Goal: Entertainment & Leisure: Consume media (video, audio)

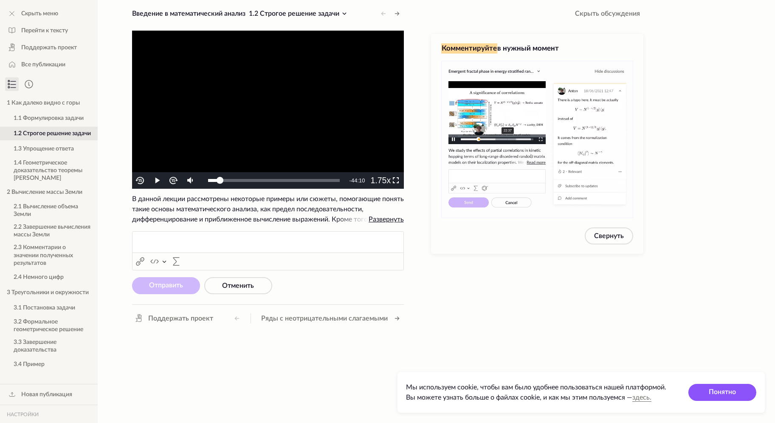
click at [235, 94] on video "To view this video please enable JavaScript, and consider upgrading to a web br…" at bounding box center [268, 110] width 272 height 158
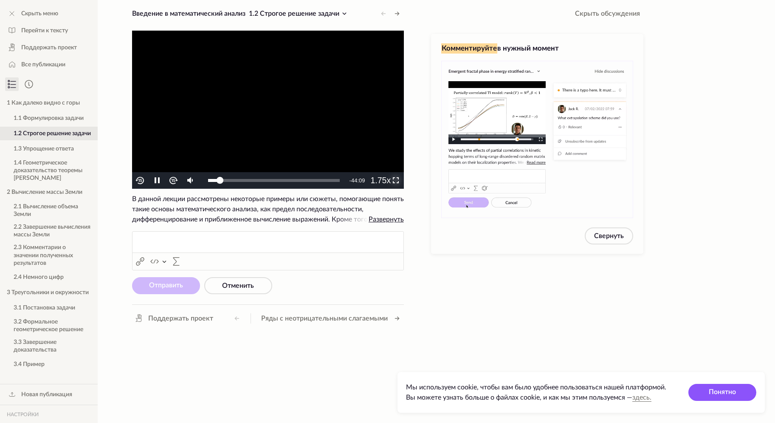
click at [396, 181] on span "Video Player" at bounding box center [396, 181] width 0 height 0
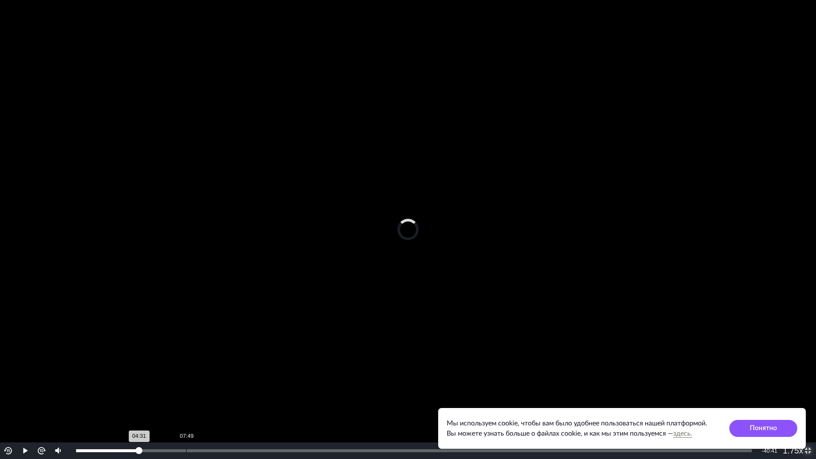
click at [186, 422] on div "Loaded : 9.71% 07:49 04:31" at bounding box center [414, 450] width 684 height 17
click at [239, 422] on div "Loaded : 11.00% 11:40 07:57" at bounding box center [414, 450] width 684 height 17
click at [269, 422] on div "Loaded : 25.36% 13:48 11:53" at bounding box center [414, 450] width 676 height 3
click at [287, 422] on div "Loaded : 29.36% 15:07 13:52" at bounding box center [414, 450] width 676 height 3
click at [294, 422] on div "Loaded : 30.29% 15:42 15:10" at bounding box center [414, 450] width 676 height 3
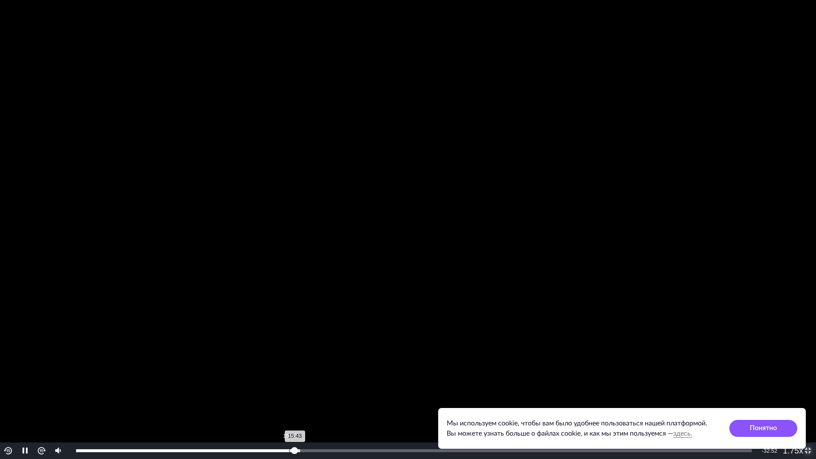
click at [289, 422] on div "15:20" at bounding box center [289, 450] width 0 height 3
click at [775, 422] on button "Playback Rate" at bounding box center [791, 450] width 17 height 17
click at [775, 411] on span "1.25x" at bounding box center [794, 408] width 16 height 7
click at [292, 422] on div "15:31" at bounding box center [184, 450] width 216 height 3
click at [294, 422] on div "15:47" at bounding box center [186, 450] width 220 height 3
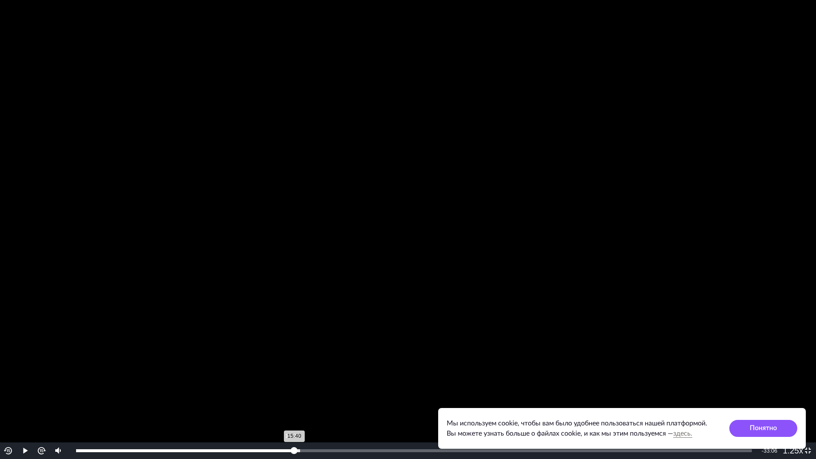
click at [291, 422] on div "15:40" at bounding box center [185, 450] width 218 height 3
click at [500, 181] on video "To view this video please enable JavaScript, and consider upgrading to a web br…" at bounding box center [408, 229] width 816 height 459
click at [600, 183] on video "To view this video please enable JavaScript, and consider upgrading to a web br…" at bounding box center [408, 229] width 816 height 459
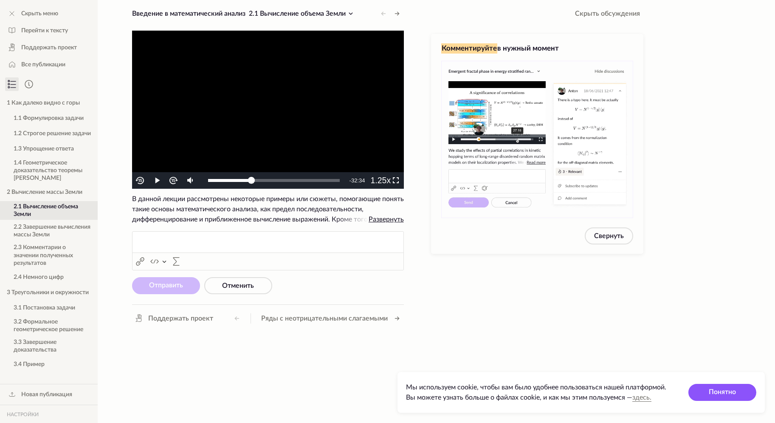
click at [289, 118] on video "To view this video please enable JavaScript, and consider upgrading to a web br…" at bounding box center [268, 110] width 272 height 158
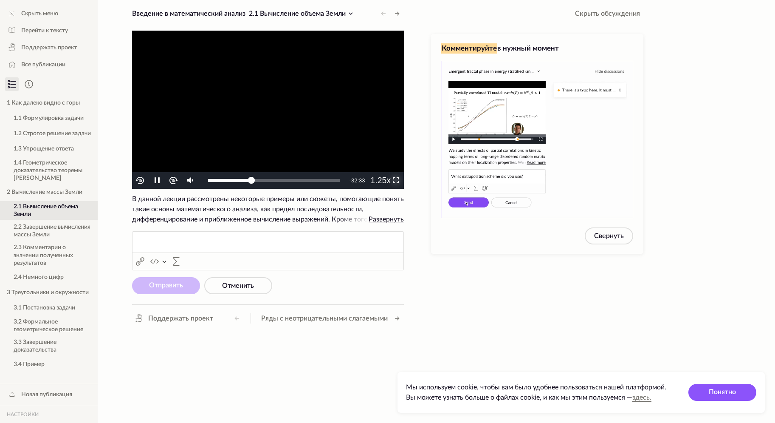
click at [396, 181] on span "Video Player" at bounding box center [396, 181] width 0 height 0
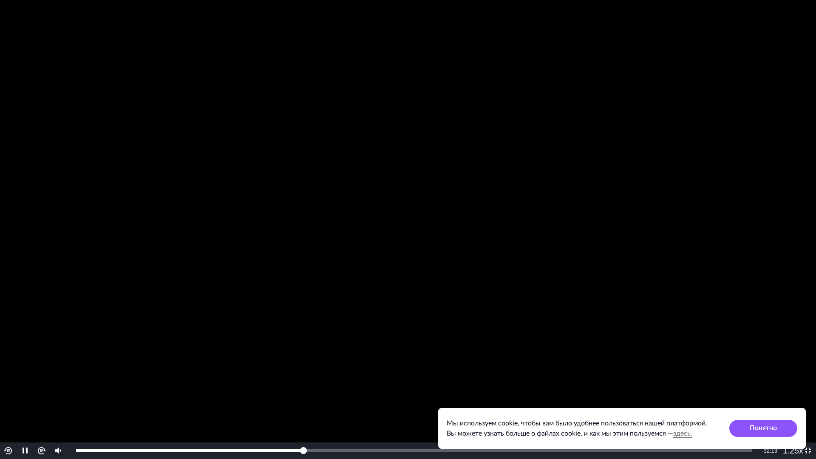
click at [328, 158] on video "To view this video please enable JavaScript, and consider upgrading to a web br…" at bounding box center [408, 229] width 816 height 459
click at [593, 157] on video "To view this video please enable JavaScript, and consider upgrading to a web br…" at bounding box center [408, 229] width 816 height 459
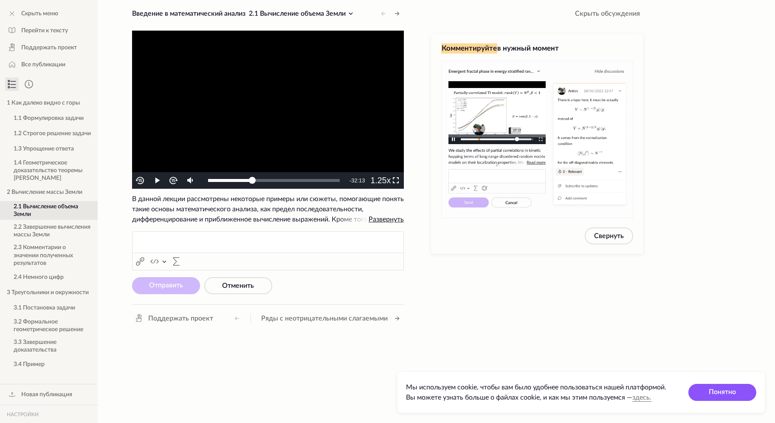
click at [266, 121] on video "To view this video please enable JavaScript, and consider upgrading to a web br…" at bounding box center [268, 110] width 272 height 158
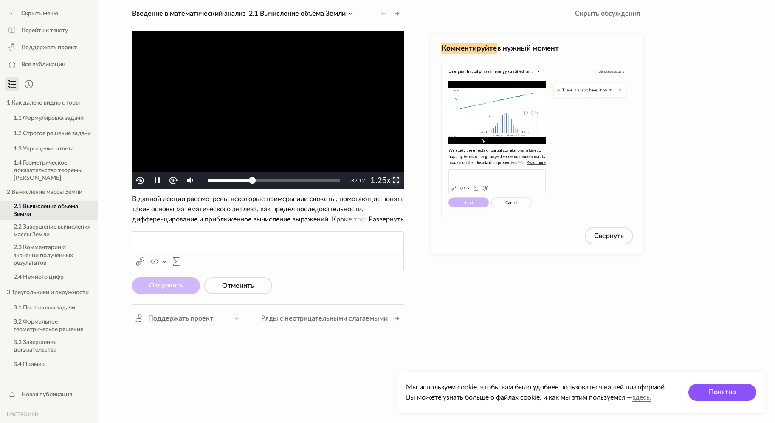
click at [396, 181] on span "Video Player" at bounding box center [396, 181] width 0 height 0
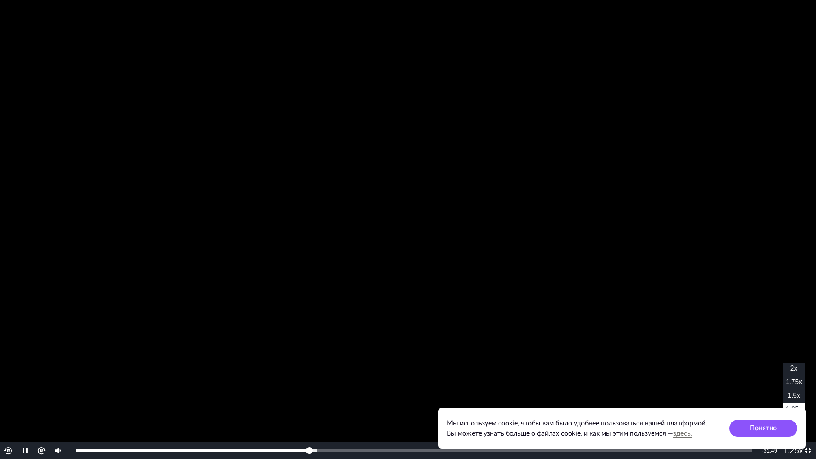
click at [775, 396] on span "1.5x" at bounding box center [793, 395] width 12 height 7
click at [775, 385] on span "1.75x" at bounding box center [794, 381] width 16 height 7
click at [648, 263] on video "To view this video please enable JavaScript, and consider upgrading to a web br…" at bounding box center [408, 229] width 816 height 459
click at [681, 205] on video "To view this video please enable JavaScript, and consider upgrading to a web br…" at bounding box center [408, 229] width 816 height 459
click at [775, 395] on span "1.5x" at bounding box center [793, 395] width 12 height 7
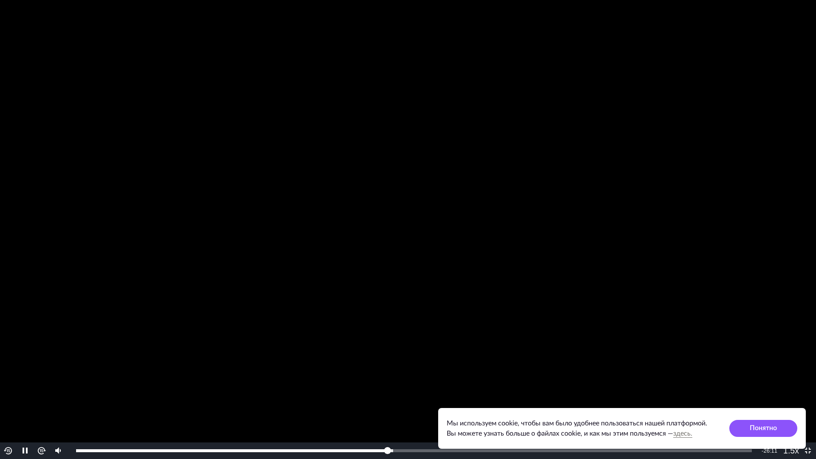
click at [696, 276] on video "To view this video please enable JavaScript, and consider upgrading to a web br…" at bounding box center [408, 229] width 816 height 459
click at [639, 221] on video "To view this video please enable JavaScript, and consider upgrading to a web br…" at bounding box center [408, 229] width 816 height 459
click at [642, 220] on video "To view this video please enable JavaScript, and consider upgrading to a web br…" at bounding box center [408, 229] width 816 height 459
click at [631, 232] on video "To view this video please enable JavaScript, and consider upgrading to a web br…" at bounding box center [408, 229] width 816 height 459
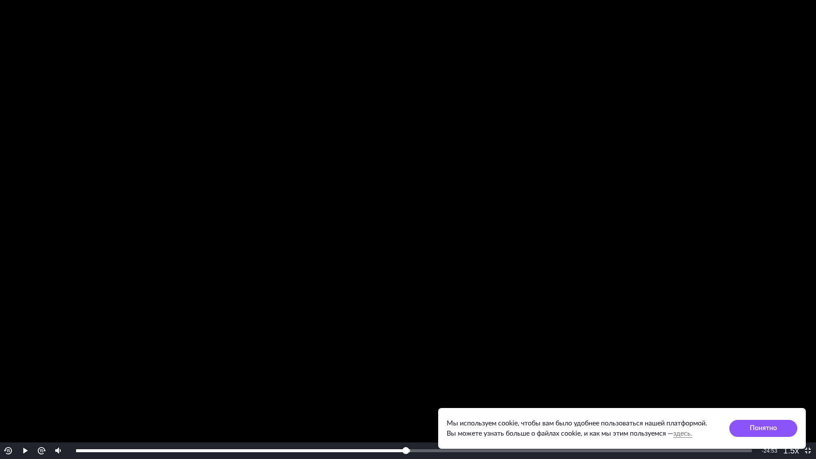
click at [579, 312] on video "To view this video please enable JavaScript, and consider upgrading to a web br…" at bounding box center [408, 229] width 816 height 459
click at [731, 294] on video "To view this video please enable JavaScript, and consider upgrading to a web br…" at bounding box center [408, 229] width 816 height 459
click at [730, 298] on video "To view this video please enable JavaScript, and consider upgrading to a web br…" at bounding box center [408, 229] width 816 height 459
click at [764, 286] on video "To view this video please enable JavaScript, and consider upgrading to a web br…" at bounding box center [408, 229] width 816 height 459
click at [718, 291] on video "To view this video please enable JavaScript, and consider upgrading to a web br…" at bounding box center [408, 229] width 816 height 459
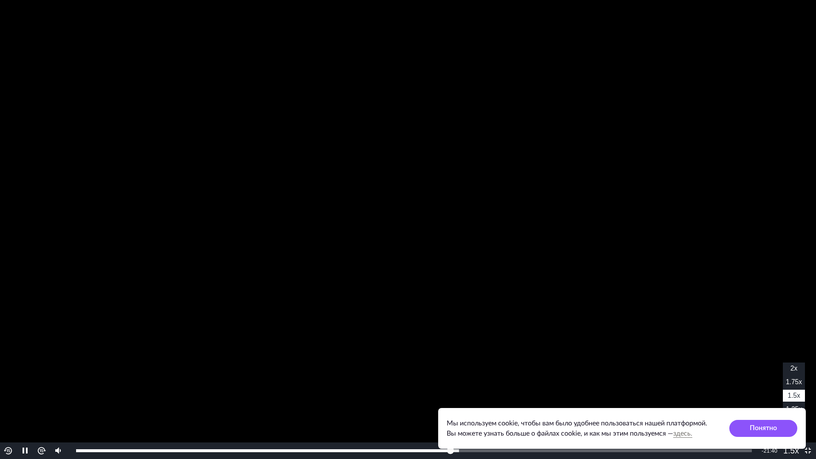
click at [775, 383] on span "1.75x" at bounding box center [794, 381] width 16 height 7
click at [775, 393] on span "1.5x" at bounding box center [793, 395] width 12 height 7
click at [724, 212] on video "To view this video please enable JavaScript, and consider upgrading to a web br…" at bounding box center [408, 229] width 816 height 459
click at [682, 228] on video "To view this video please enable JavaScript, and consider upgrading to a web br…" at bounding box center [408, 229] width 816 height 459
click at [710, 219] on video "To view this video please enable JavaScript, and consider upgrading to a web br…" at bounding box center [408, 229] width 816 height 459
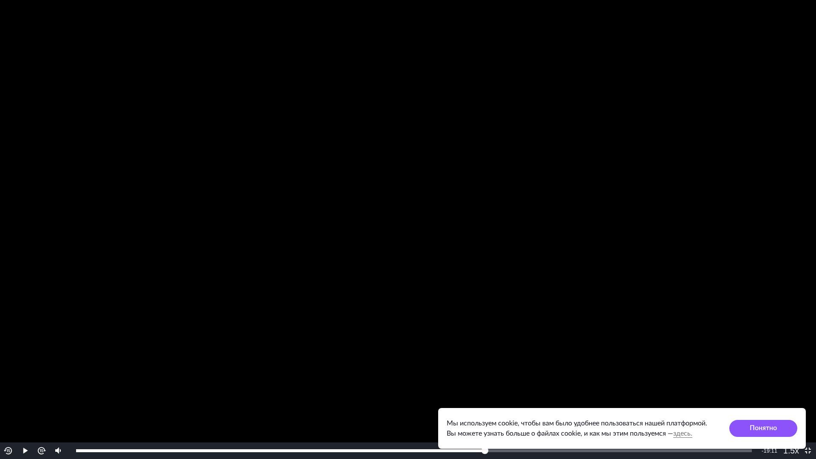
click at [625, 212] on video "To view this video please enable JavaScript, and consider upgrading to a web br…" at bounding box center [408, 229] width 816 height 459
click at [713, 118] on video "To view this video please enable JavaScript, and consider upgrading to a web br…" at bounding box center [408, 229] width 816 height 459
click at [715, 115] on video "To view this video please enable JavaScript, and consider upgrading to a web br…" at bounding box center [408, 229] width 816 height 459
click at [696, 141] on video "To view this video please enable JavaScript, and consider upgrading to a web br…" at bounding box center [408, 229] width 816 height 459
click at [693, 156] on video "To view this video please enable JavaScript, and consider upgrading to a web br…" at bounding box center [408, 229] width 816 height 459
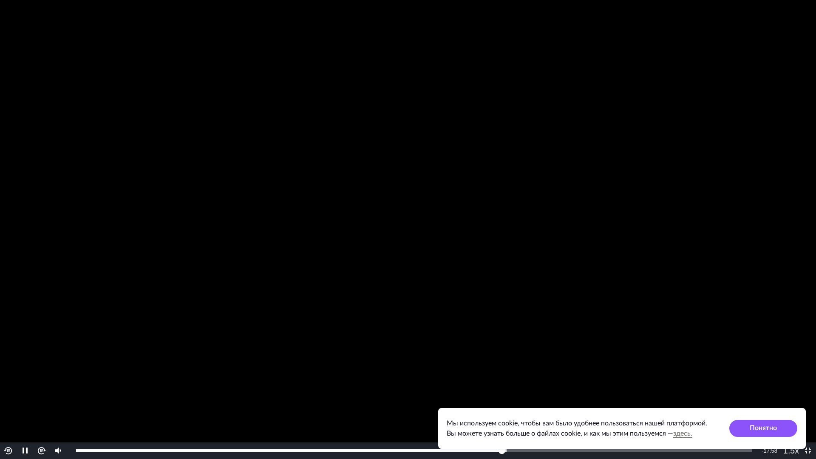
click at [692, 149] on video "To view this video please enable JavaScript, and consider upgrading to a web br…" at bounding box center [408, 229] width 816 height 459
click at [702, 101] on video "To view this video please enable JavaScript, and consider upgrading to a web br…" at bounding box center [408, 229] width 816 height 459
click at [721, 95] on video "To view this video please enable JavaScript, and consider upgrading to a web br…" at bounding box center [408, 229] width 816 height 459
click at [697, 104] on video "To view this video please enable JavaScript, and consider upgrading to a web br…" at bounding box center [408, 229] width 816 height 459
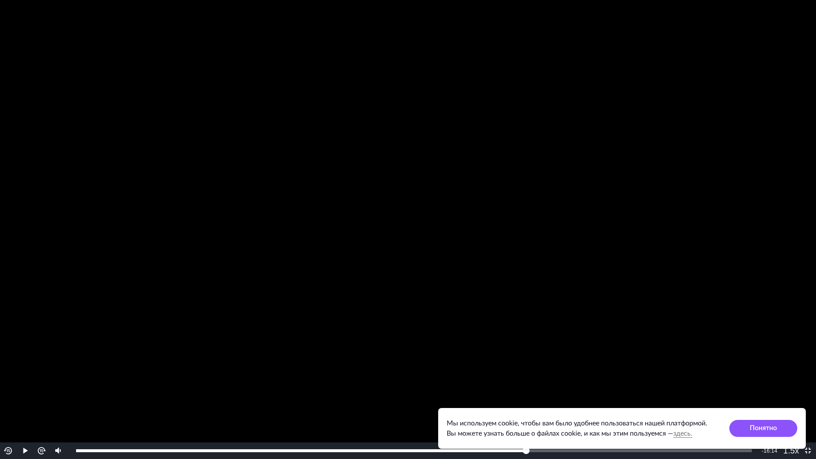
click at [702, 111] on video "To view this video please enable JavaScript, and consider upgrading to a web br…" at bounding box center [408, 229] width 816 height 459
click at [742, 127] on video "To view this video please enable JavaScript, and consider upgrading to a web br…" at bounding box center [408, 229] width 816 height 459
click at [732, 152] on video "To view this video please enable JavaScript, and consider upgrading to a web br…" at bounding box center [408, 229] width 816 height 459
click at [733, 133] on video "To view this video please enable JavaScript, and consider upgrading to a web br…" at bounding box center [408, 229] width 816 height 459
click at [739, 133] on video "To view this video please enable JavaScript, and consider upgrading to a web br…" at bounding box center [408, 229] width 816 height 459
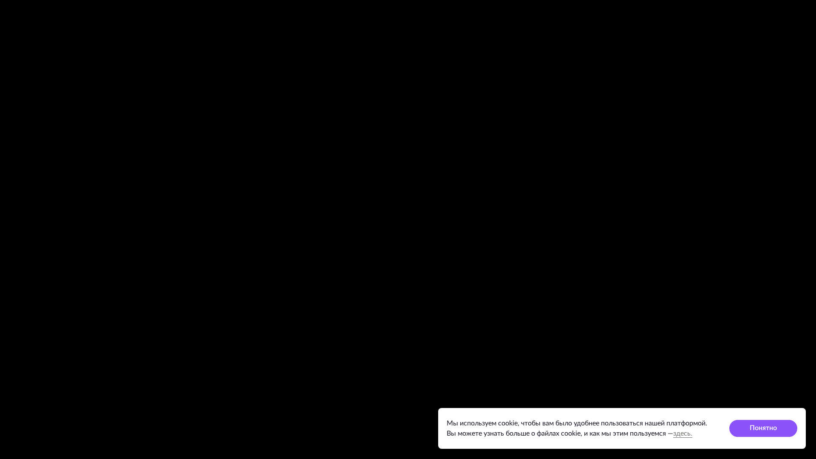
click at [681, 118] on video "To view this video please enable JavaScript, and consider upgrading to a web br…" at bounding box center [408, 229] width 816 height 459
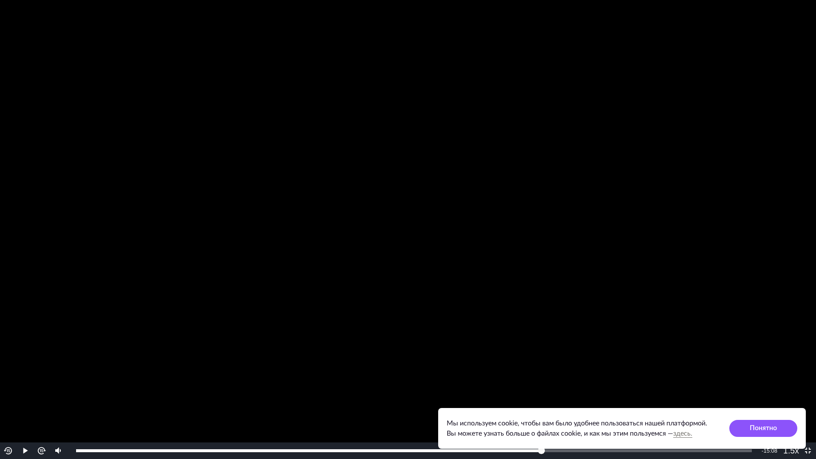
click at [645, 135] on video "To view this video please enable JavaScript, and consider upgrading to a web br…" at bounding box center [408, 229] width 816 height 459
click at [562, 178] on video "To view this video please enable JavaScript, and consider upgrading to a web br…" at bounding box center [408, 229] width 816 height 459
click at [580, 128] on video "To view this video please enable JavaScript, and consider upgrading to a web br…" at bounding box center [408, 229] width 816 height 459
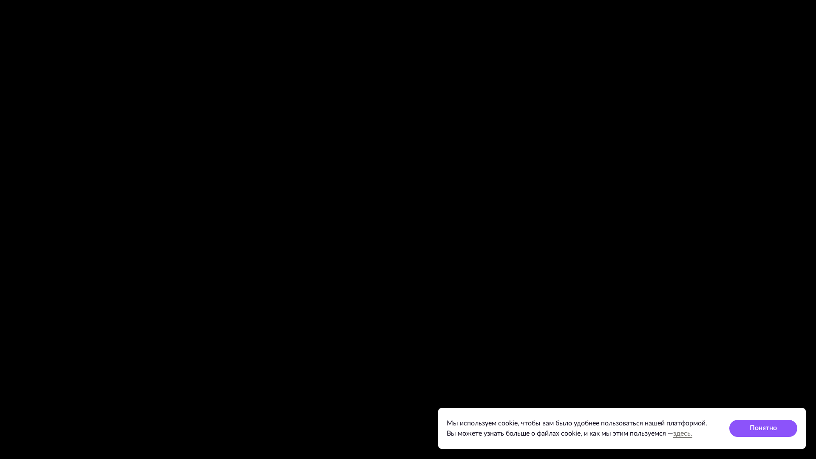
click at [671, 75] on video "To view this video please enable JavaScript, and consider upgrading to a web br…" at bounding box center [408, 229] width 816 height 459
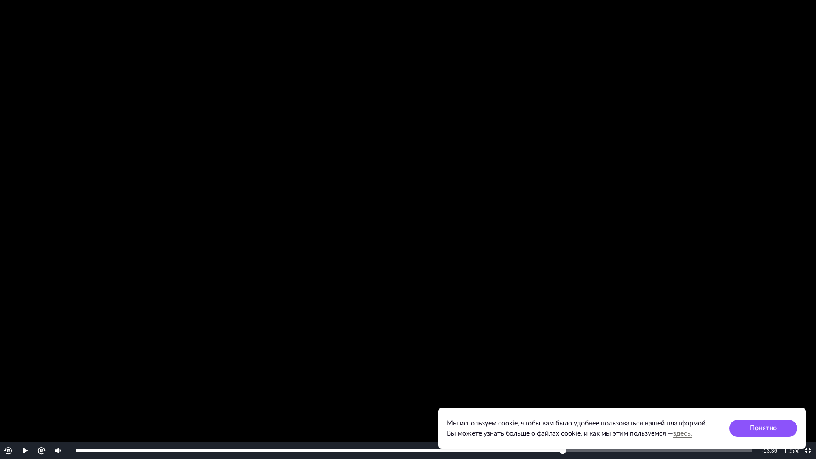
click at [625, 123] on video "To view this video please enable JavaScript, and consider upgrading to a web br…" at bounding box center [408, 229] width 816 height 459
click at [581, 96] on video "To view this video please enable JavaScript, and consider upgrading to a web br…" at bounding box center [408, 229] width 816 height 459
click at [581, 89] on video "To view this video please enable JavaScript, and consider upgrading to a web br…" at bounding box center [408, 229] width 816 height 459
click at [579, 164] on video "To view this video please enable JavaScript, and consider upgrading to a web br…" at bounding box center [408, 229] width 816 height 459
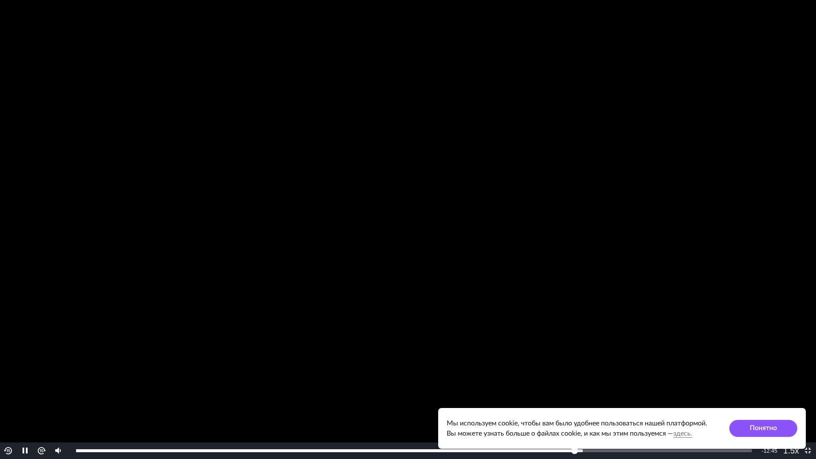
click at [577, 164] on video "To view this video please enable JavaScript, and consider upgrading to a web br…" at bounding box center [408, 229] width 816 height 459
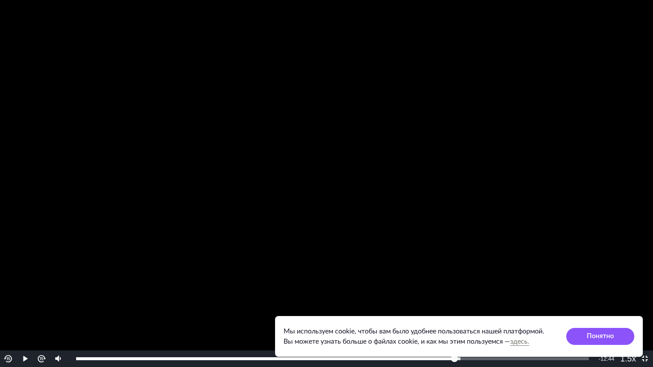
click at [359, 167] on video "To view this video please enable JavaScript, and consider upgrading to a web br…" at bounding box center [326, 183] width 653 height 367
click at [613, 147] on video "To view this video please enable JavaScript, and consider upgrading to a web br…" at bounding box center [326, 183] width 653 height 367
click at [586, 129] on video "To view this video please enable JavaScript, and consider upgrading to a web br…" at bounding box center [326, 183] width 653 height 367
click at [565, 127] on video "To view this video please enable JavaScript, and consider upgrading to a web br…" at bounding box center [326, 183] width 653 height 367
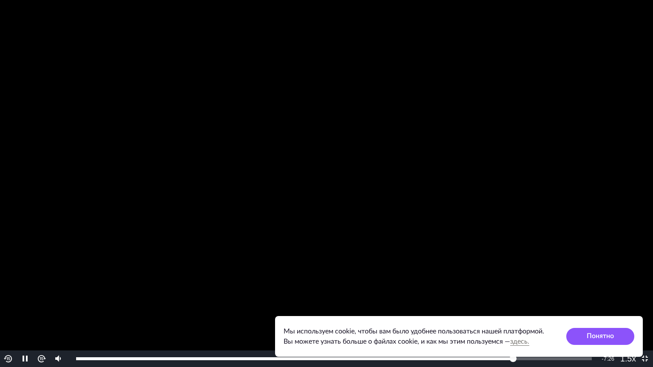
click at [536, 141] on video "To view this video please enable JavaScript, and consider upgrading to a web br…" at bounding box center [326, 183] width 653 height 367
click at [467, 178] on video "To view this video please enable JavaScript, and consider upgrading to a web br…" at bounding box center [326, 183] width 653 height 367
click at [524, 119] on video "To view this video please enable JavaScript, and consider upgrading to a web br…" at bounding box center [326, 183] width 653 height 367
click at [533, 132] on video "To view this video please enable JavaScript, and consider upgrading to a web br…" at bounding box center [326, 183] width 653 height 367
click at [569, 106] on video "To view this video please enable JavaScript, and consider upgrading to a web br…" at bounding box center [326, 183] width 653 height 367
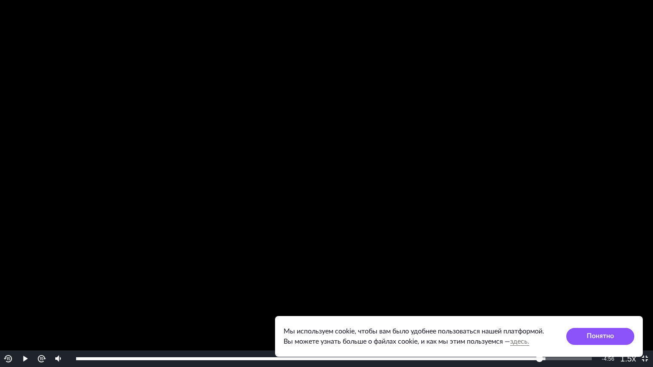
click at [569, 106] on video "To view this video please enable JavaScript, and consider upgrading to a web br…" at bounding box center [326, 183] width 653 height 367
click at [507, 80] on video "To view this video please enable JavaScript, and consider upgrading to a web br…" at bounding box center [326, 183] width 653 height 367
click at [537, 145] on video "To view this video please enable JavaScript, and consider upgrading to a web br…" at bounding box center [326, 183] width 653 height 367
click at [495, 171] on video "To view this video please enable JavaScript, and consider upgrading to a web br…" at bounding box center [326, 183] width 653 height 367
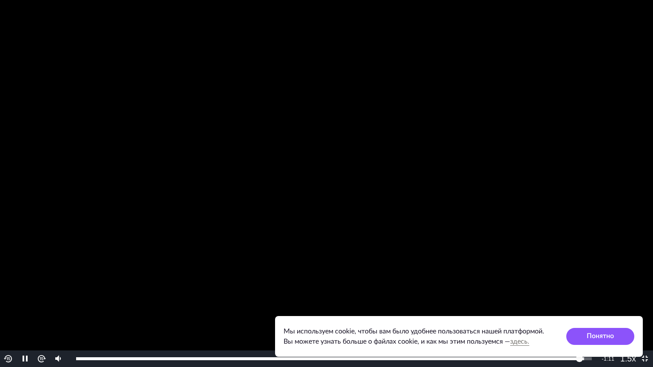
click at [496, 176] on video "To view this video please enable JavaScript, and consider upgrading to a web br…" at bounding box center [326, 183] width 653 height 367
click at [465, 208] on video "To view this video please enable JavaScript, and consider upgrading to a web br…" at bounding box center [326, 183] width 653 height 367
click at [311, 188] on video "To view this video please enable JavaScript, and consider upgrading to a web br…" at bounding box center [326, 183] width 653 height 367
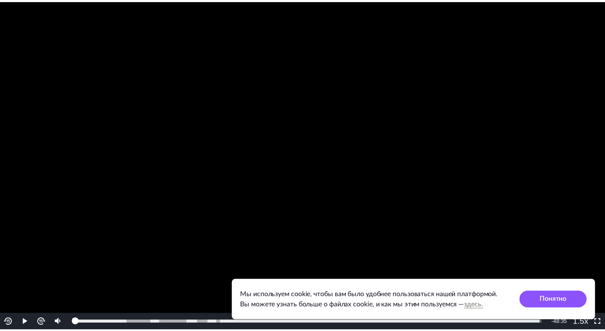
scroll to position [224, 0]
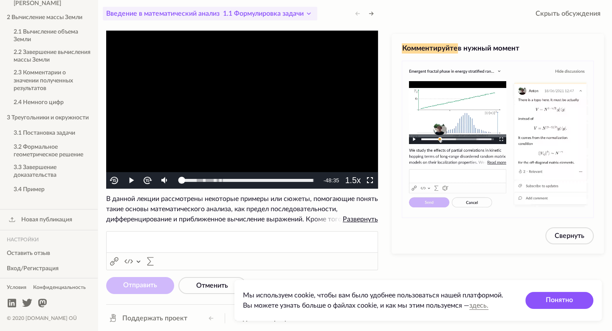
click at [310, 12] on icon at bounding box center [309, 13] width 10 height 10
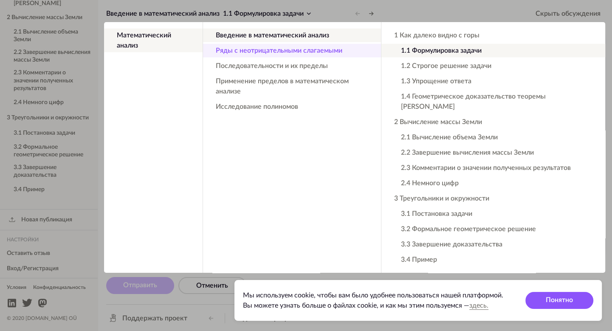
click at [312, 56] on button "Ряды с неотрицательными слагаемыми" at bounding box center [292, 51] width 178 height 14
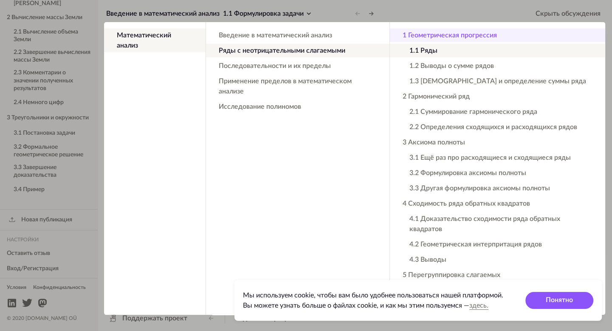
click at [426, 34] on button "1 Геометрическая прогрессия" at bounding box center [497, 35] width 215 height 14
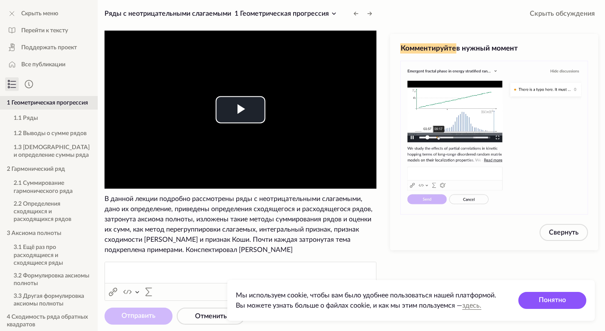
scroll to position [224, 0]
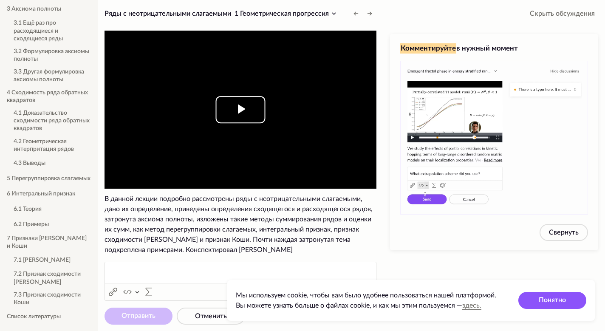
click at [240, 110] on span "Video Player" at bounding box center [240, 110] width 0 height 0
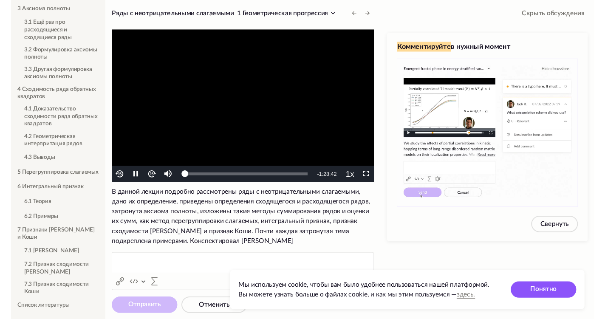
scroll to position [241, 0]
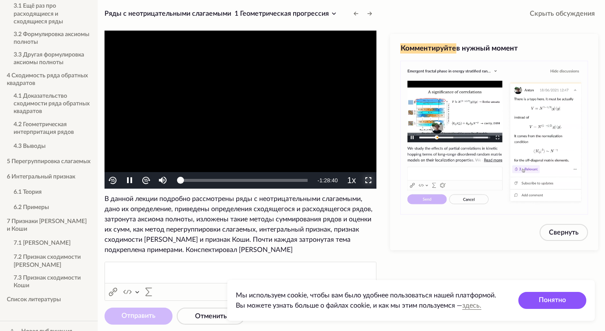
click at [368, 181] on span "Video Player" at bounding box center [368, 181] width 0 height 0
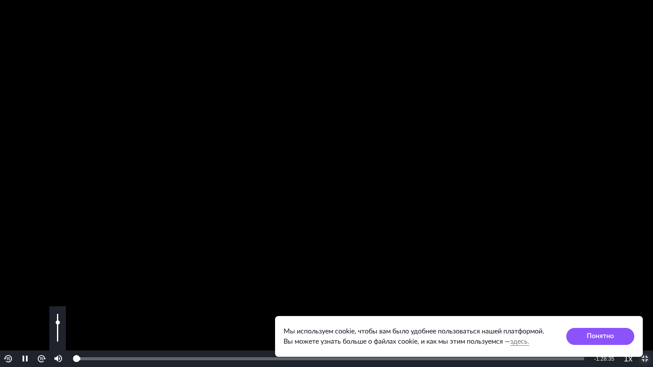
click at [57, 323] on div "Volume Level" at bounding box center [58, 332] width 2 height 19
click at [58, 330] on div "Volume Level" at bounding box center [58, 332] width 2 height 19
click at [162, 198] on video "To view this video please enable JavaScript, and consider upgrading to a web br…" at bounding box center [326, 183] width 653 height 367
click at [57, 335] on div "Volume Level" at bounding box center [58, 338] width 2 height 7
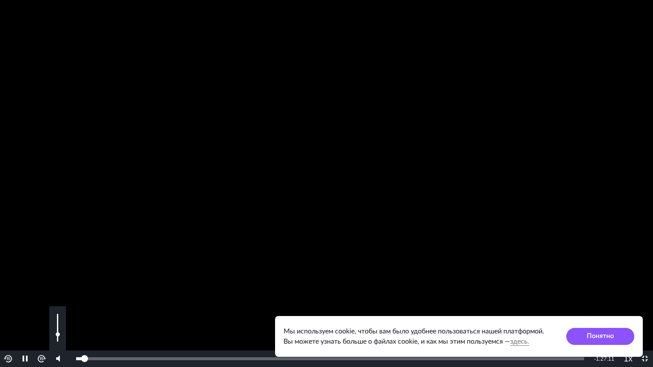
click at [56, 337] on div "Video Player" at bounding box center [57, 328] width 17 height 44
click at [57, 339] on div "Volume Level" at bounding box center [58, 338] width 2 height 7
click at [184, 148] on video "To view this video please enable JavaScript, and consider upgrading to a web br…" at bounding box center [326, 183] width 653 height 367
click at [178, 99] on video "To view this video please enable JavaScript, and consider upgrading to a web br…" at bounding box center [326, 183] width 653 height 367
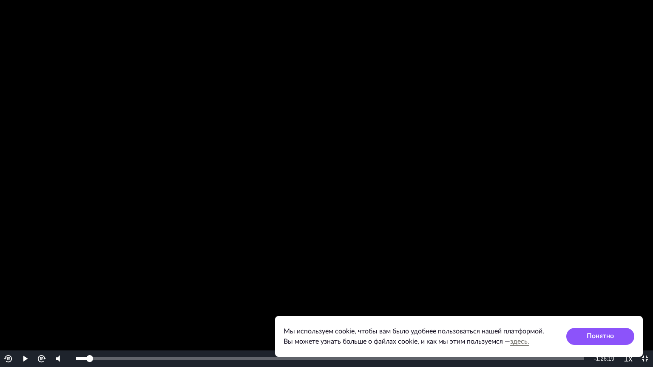
click at [178, 99] on video "To view this video please enable JavaScript, and consider upgrading to a web br…" at bounding box center [326, 183] width 653 height 367
click at [630, 306] on span "1.5x" at bounding box center [630, 303] width 12 height 7
click at [490, 128] on video "To view this video please enable JavaScript, and consider upgrading to a web br…" at bounding box center [326, 183] width 653 height 367
click at [466, 138] on video "To view this video please enable JavaScript, and consider upgrading to a web br…" at bounding box center [326, 183] width 653 height 367
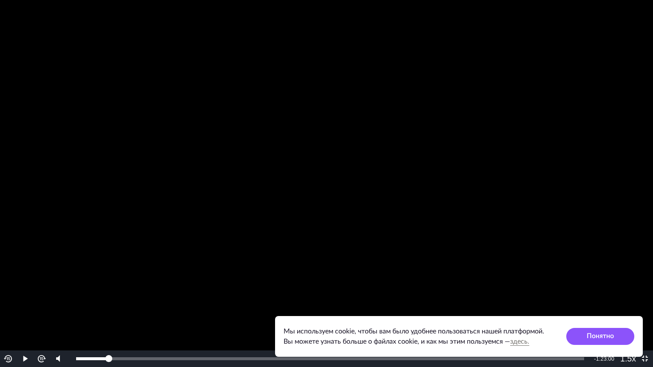
click at [466, 138] on video "To view this video please enable JavaScript, and consider upgrading to a web br…" at bounding box center [326, 183] width 653 height 367
click at [462, 120] on video "To view this video please enable JavaScript, and consider upgrading to a web br…" at bounding box center [326, 183] width 653 height 367
click at [499, 141] on video "To view this video please enable JavaScript, and consider upgrading to a web br…" at bounding box center [326, 183] width 653 height 367
click at [543, 162] on video "To view this video please enable JavaScript, and consider upgrading to a web br…" at bounding box center [326, 183] width 653 height 367
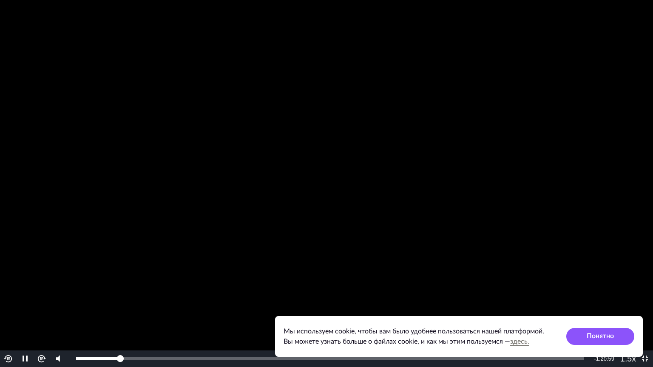
click at [428, 159] on video "To view this video please enable JavaScript, and consider upgrading to a web br…" at bounding box center [326, 183] width 653 height 367
click at [435, 144] on video "To view this video please enable JavaScript, and consider upgrading to a web br…" at bounding box center [326, 183] width 653 height 367
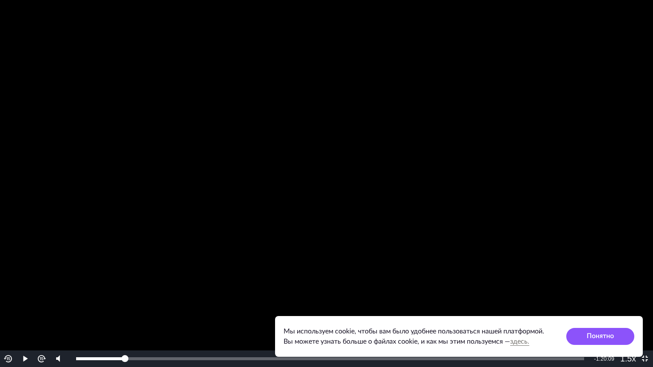
click at [406, 128] on video "To view this video please enable JavaScript, and consider upgrading to a web br…" at bounding box center [326, 183] width 653 height 367
click at [451, 128] on video "To view this video please enable JavaScript, and consider upgrading to a web br…" at bounding box center [326, 183] width 653 height 367
click at [462, 145] on video "To view this video please enable JavaScript, and consider upgrading to a web br…" at bounding box center [326, 183] width 653 height 367
click at [497, 185] on video "To view this video please enable JavaScript, and consider upgrading to a web br…" at bounding box center [326, 183] width 653 height 367
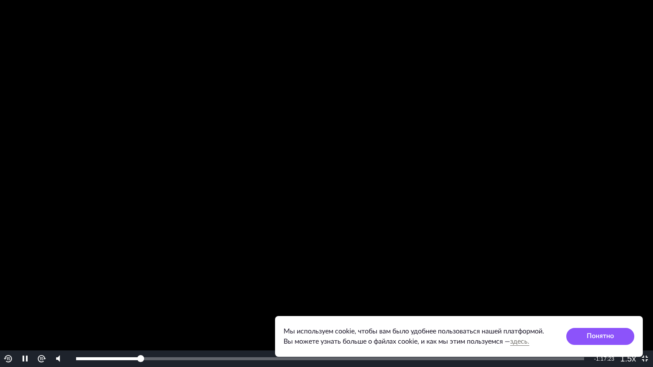
click at [472, 170] on video "To view this video please enable JavaScript, and consider upgrading to a web br…" at bounding box center [326, 183] width 653 height 367
click at [509, 162] on video "To view this video please enable JavaScript, and consider upgrading to a web br…" at bounding box center [326, 183] width 653 height 367
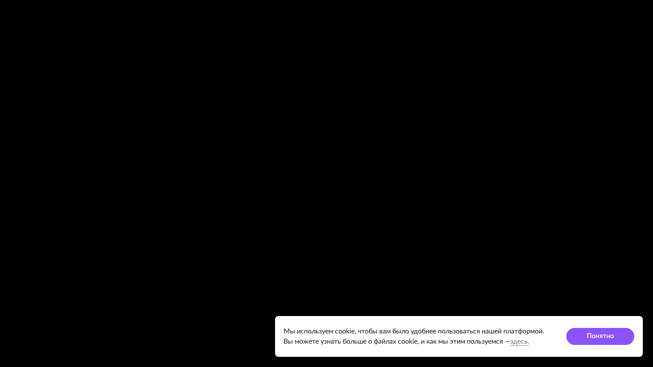
click at [475, 205] on video "To view this video please enable JavaScript, and consider upgrading to a web br…" at bounding box center [326, 183] width 653 height 367
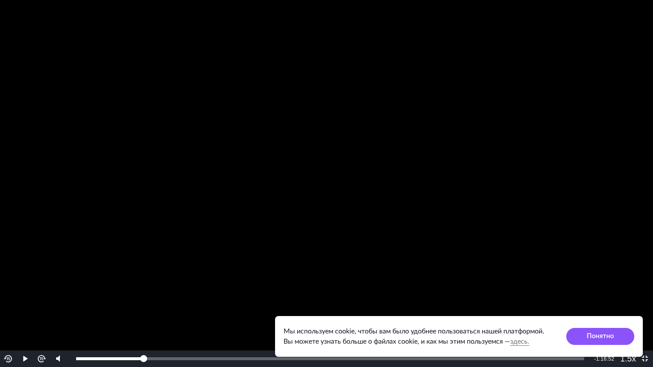
click at [547, 178] on video "To view this video please enable JavaScript, and consider upgrading to a web br…" at bounding box center [326, 183] width 653 height 367
click at [470, 199] on video "To view this video please enable JavaScript, and consider upgrading to a web br…" at bounding box center [326, 183] width 653 height 367
click at [477, 183] on video "To view this video please enable JavaScript, and consider upgrading to a web br…" at bounding box center [326, 183] width 653 height 367
click at [483, 145] on video "To view this video please enable JavaScript, and consider upgrading to a web br…" at bounding box center [326, 183] width 653 height 367
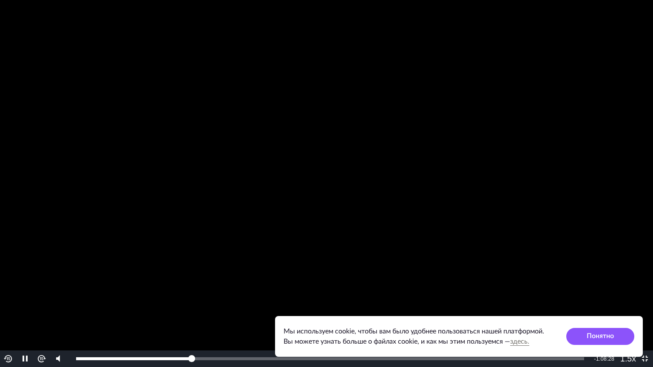
click at [608, 171] on video "To view this video please enable JavaScript, and consider upgrading to a web br…" at bounding box center [326, 183] width 653 height 367
click at [576, 145] on video "To view this video please enable JavaScript, and consider upgrading to a web br…" at bounding box center [326, 183] width 653 height 367
click at [401, 178] on video "To view this video please enable JavaScript, and consider upgrading to a web br…" at bounding box center [326, 183] width 653 height 367
click at [349, 150] on video "To view this video please enable JavaScript, and consider upgrading to a web br…" at bounding box center [326, 183] width 653 height 367
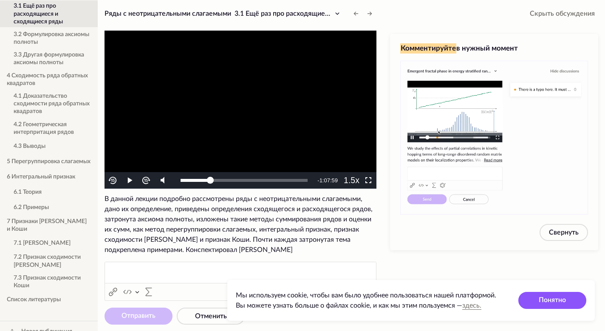
click at [308, 100] on video "To view this video please enable JavaScript, and consider upgrading to a web br…" at bounding box center [241, 110] width 272 height 158
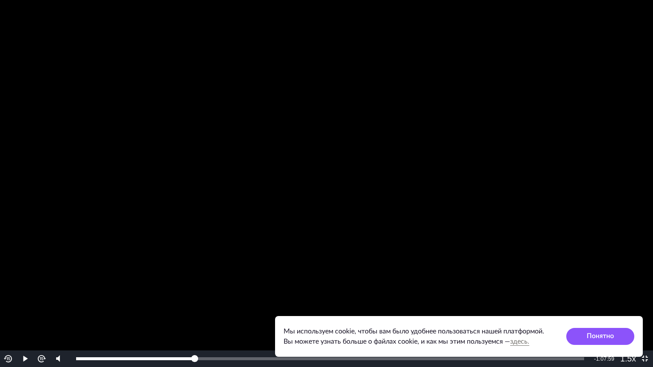
click at [349, 136] on video "To view this video please enable JavaScript, and consider upgrading to a web br…" at bounding box center [326, 183] width 653 height 367
click at [474, 201] on video "To view this video please enable JavaScript, and consider upgrading to a web br…" at bounding box center [326, 183] width 653 height 367
click at [483, 170] on video "To view this video please enable JavaScript, and consider upgrading to a web br…" at bounding box center [326, 183] width 653 height 367
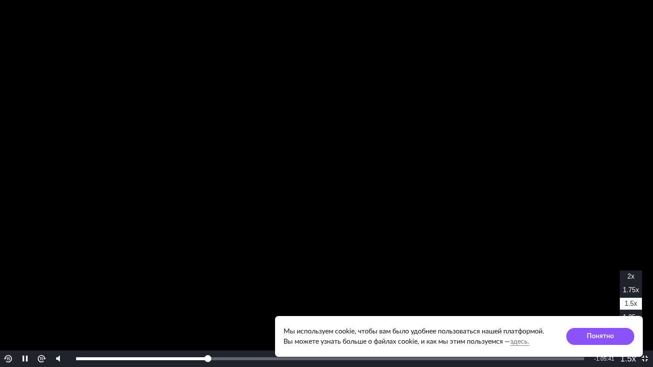
click at [628, 317] on span "1.25x" at bounding box center [630, 317] width 16 height 7
click at [491, 192] on video "To view this video please enable JavaScript, and consider upgrading to a web br…" at bounding box center [326, 183] width 653 height 367
click at [442, 216] on video "To view this video please enable JavaScript, and consider upgrading to a web br…" at bounding box center [326, 183] width 653 height 367
click at [448, 200] on video "To view this video please enable JavaScript, and consider upgrading to a web br…" at bounding box center [326, 183] width 653 height 367
click at [481, 175] on video "To view this video please enable JavaScript, and consider upgrading to a web br…" at bounding box center [326, 183] width 653 height 367
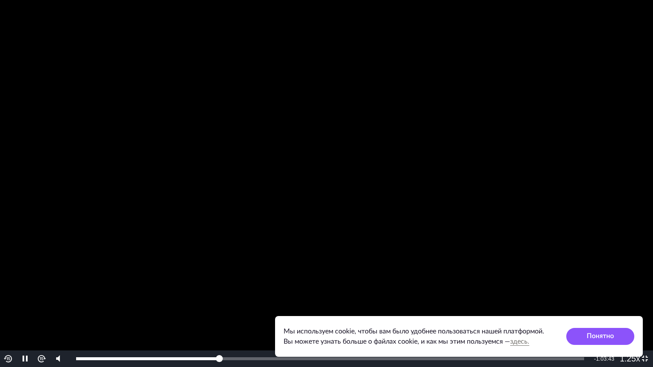
click at [487, 204] on video "To view this video please enable JavaScript, and consider upgrading to a web br…" at bounding box center [326, 183] width 653 height 367
click at [492, 200] on video "To view this video please enable JavaScript, and consider upgrading to a web br…" at bounding box center [326, 183] width 653 height 367
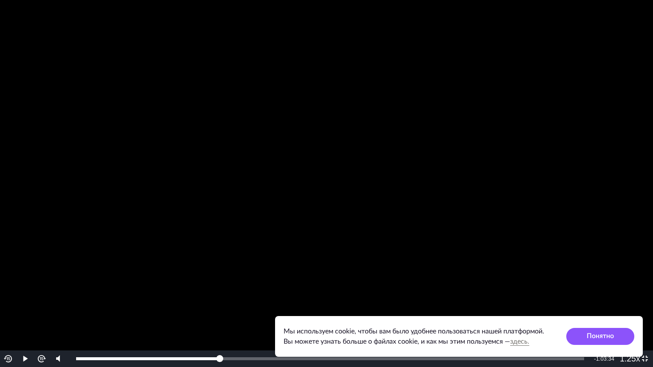
click at [492, 200] on video "To view this video please enable JavaScript, and consider upgrading to a web br…" at bounding box center [326, 183] width 653 height 367
click at [235, 358] on div "0:28:17" at bounding box center [157, 358] width 162 height 3
click at [235, 358] on div "Progress Bar" at bounding box center [158, 358] width 164 height 3
click at [527, 216] on video "To view this video please enable JavaScript, and consider upgrading to a web br…" at bounding box center [326, 183] width 653 height 367
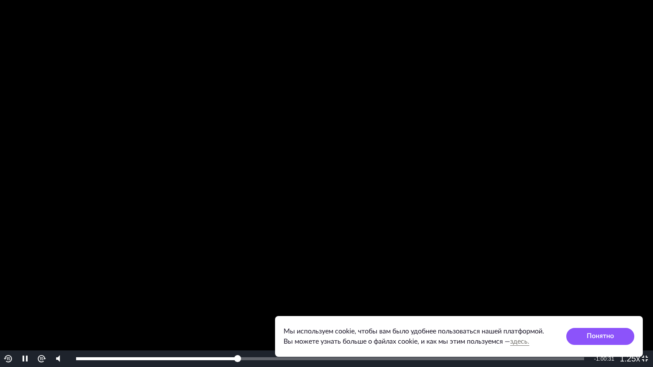
click at [528, 182] on video "To view this video please enable JavaScript, and consider upgrading to a web br…" at bounding box center [326, 183] width 653 height 367
click at [496, 169] on video "To view this video please enable JavaScript, and consider upgrading to a web br…" at bounding box center [326, 183] width 653 height 367
click at [484, 155] on video "To view this video please enable JavaScript, and consider upgrading to a web br…" at bounding box center [326, 183] width 653 height 367
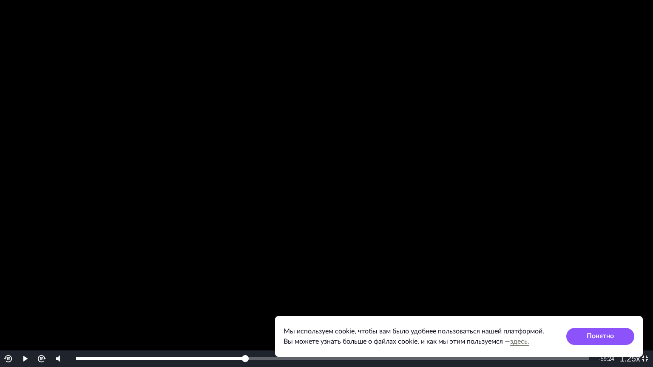
click at [464, 143] on video "To view this video please enable JavaScript, and consider upgrading to a web br…" at bounding box center [326, 183] width 653 height 367
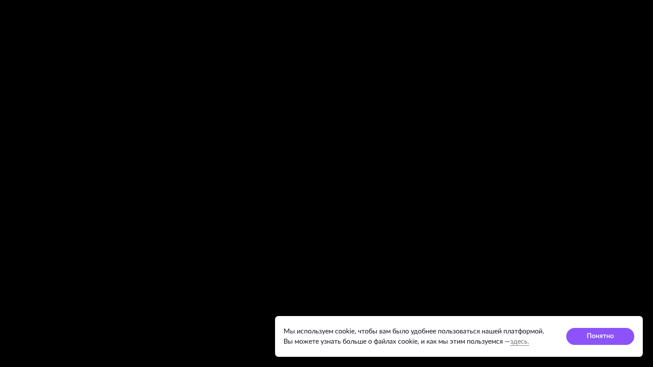
click at [576, 69] on video "To view this video please enable JavaScript, and consider upgrading to a web br…" at bounding box center [326, 183] width 653 height 367
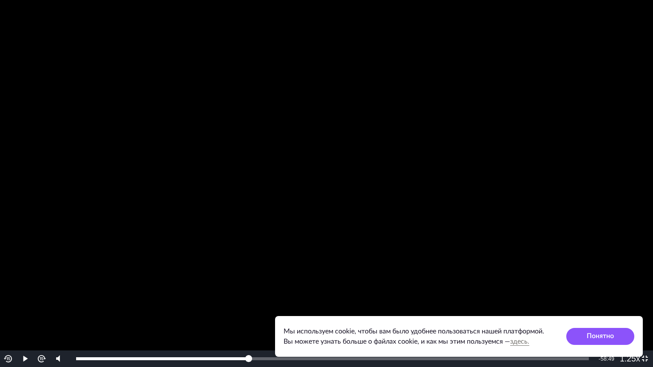
click at [576, 69] on video "To view this video please enable JavaScript, and consider upgrading to a web br…" at bounding box center [326, 183] width 653 height 367
click at [577, 62] on video "To view this video please enable JavaScript, and consider upgrading to a web br…" at bounding box center [326, 183] width 653 height 367
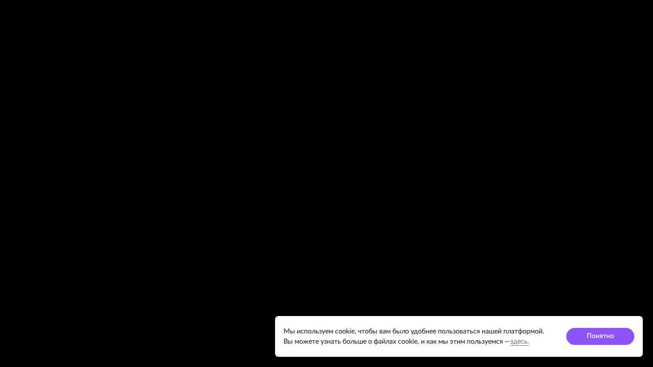
click at [577, 62] on video "To view this video please enable JavaScript, and consider upgrading to a web br…" at bounding box center [326, 183] width 653 height 367
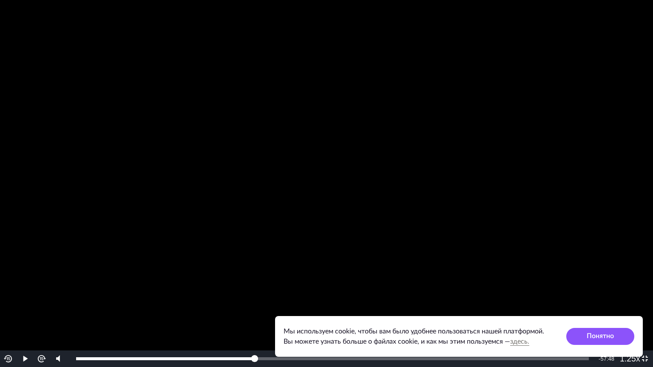
click at [577, 62] on video "To view this video please enable JavaScript, and consider upgrading to a web br…" at bounding box center [326, 183] width 653 height 367
click at [565, 96] on video "To view this video please enable JavaScript, and consider upgrading to a web br…" at bounding box center [326, 183] width 653 height 367
click at [526, 146] on video "To view this video please enable JavaScript, and consider upgrading to a web br…" at bounding box center [326, 183] width 653 height 367
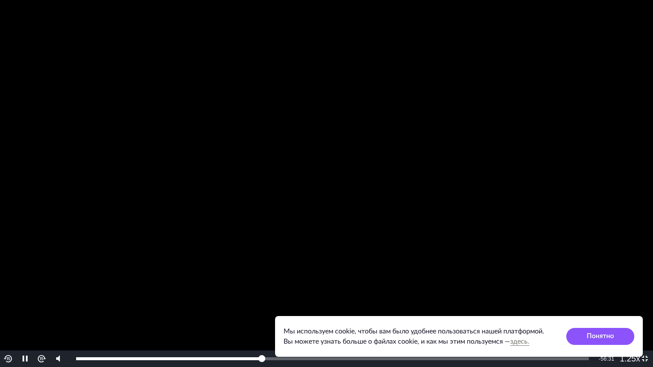
click at [317, 184] on video "To view this video please enable JavaScript, and consider upgrading to a web br…" at bounding box center [326, 183] width 653 height 367
click at [268, 206] on video "To view this video please enable JavaScript, and consider upgrading to a web br…" at bounding box center [326, 183] width 653 height 367
click at [423, 118] on video "To view this video please enable JavaScript, and consider upgrading to a web br…" at bounding box center [326, 183] width 653 height 367
click at [409, 120] on video "To view this video please enable JavaScript, and consider upgrading to a web br…" at bounding box center [326, 183] width 653 height 367
click at [439, 119] on video "To view this video please enable JavaScript, and consider upgrading to a web br…" at bounding box center [326, 183] width 653 height 367
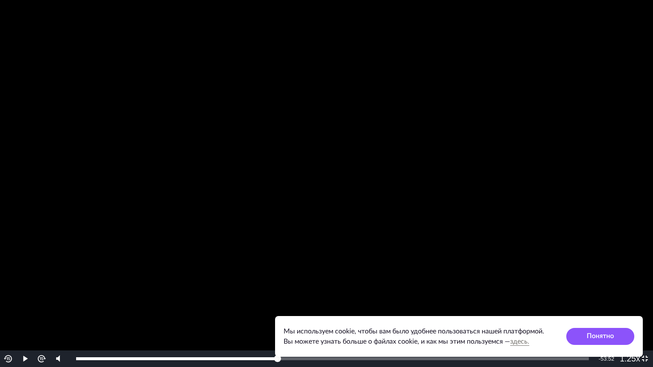
click at [439, 119] on video "To view this video please enable JavaScript, and consider upgrading to a web br…" at bounding box center [326, 183] width 653 height 367
click at [462, 122] on video "To view this video please enable JavaScript, and consider upgrading to a web br…" at bounding box center [326, 183] width 653 height 367
click at [494, 99] on video "To view this video please enable JavaScript, and consider upgrading to a web br…" at bounding box center [326, 183] width 653 height 367
click at [568, 173] on video "To view this video please enable JavaScript, and consider upgrading to a web br…" at bounding box center [326, 183] width 653 height 367
click at [546, 196] on video "To view this video please enable JavaScript, and consider upgrading to a web br…" at bounding box center [326, 183] width 653 height 367
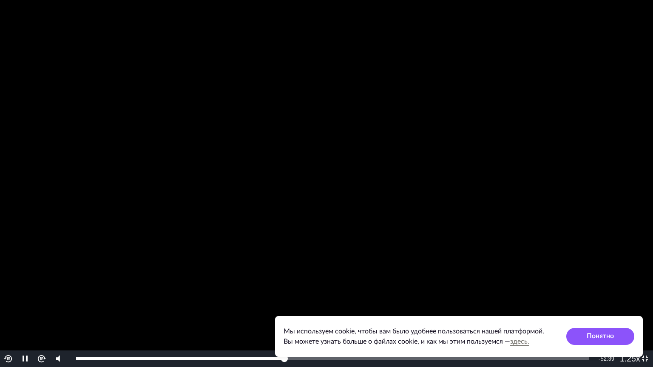
click at [560, 173] on video "To view this video please enable JavaScript, and consider upgrading to a web br…" at bounding box center [326, 183] width 653 height 367
click at [493, 200] on video "To view this video please enable JavaScript, and consider upgrading to a web br…" at bounding box center [326, 183] width 653 height 367
click at [268, 181] on video "To view this video please enable JavaScript, and consider upgrading to a web br…" at bounding box center [326, 183] width 653 height 367
click at [192, 174] on video "To view this video please enable JavaScript, and consider upgrading to a web br…" at bounding box center [326, 183] width 653 height 367
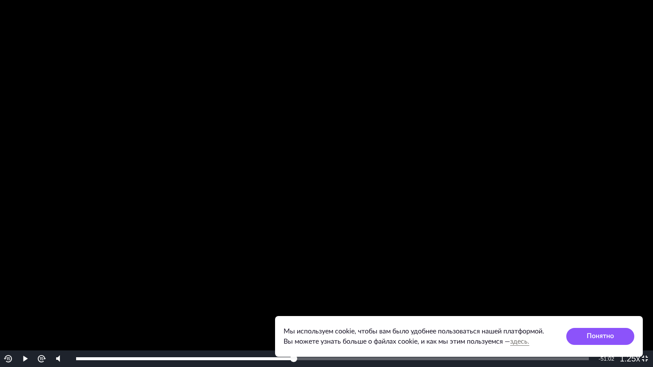
click at [173, 127] on video "To view this video please enable JavaScript, and consider upgrading to a web br…" at bounding box center [326, 183] width 653 height 367
click at [402, 113] on video "To view this video please enable JavaScript, and consider upgrading to a web br…" at bounding box center [326, 183] width 653 height 367
click at [325, 96] on video "To view this video please enable JavaScript, and consider upgrading to a web br…" at bounding box center [326, 183] width 653 height 367
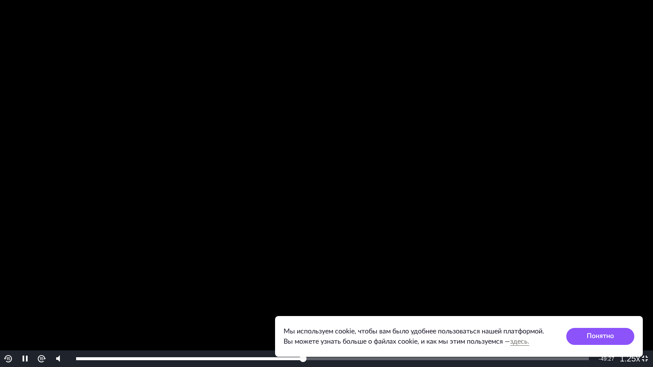
click at [345, 126] on video "To view this video please enable JavaScript, and consider upgrading to a web br…" at bounding box center [326, 183] width 653 height 367
click at [363, 139] on video "To view this video please enable JavaScript, and consider upgrading to a web br…" at bounding box center [326, 183] width 653 height 367
click at [492, 124] on video "To view this video please enable JavaScript, and consider upgrading to a web br…" at bounding box center [326, 183] width 653 height 367
click at [475, 135] on video "To view this video please enable JavaScript, and consider upgrading to a web br…" at bounding box center [326, 183] width 653 height 367
click at [424, 153] on video "To view this video please enable JavaScript, and consider upgrading to a web br…" at bounding box center [326, 183] width 653 height 367
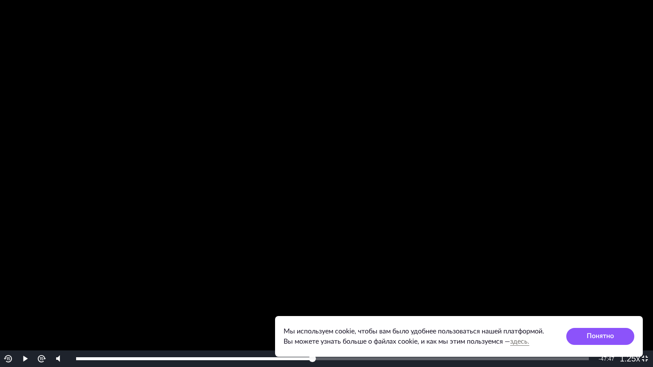
click at [409, 190] on video "To view this video please enable JavaScript, and consider upgrading to a web br…" at bounding box center [326, 183] width 653 height 367
click at [402, 182] on video "To view this video please enable JavaScript, and consider upgrading to a web br…" at bounding box center [326, 183] width 653 height 367
click at [431, 163] on video "To view this video please enable JavaScript, and consider upgrading to a web br…" at bounding box center [326, 183] width 653 height 367
click at [445, 203] on video "To view this video please enable JavaScript, and consider upgrading to a web br…" at bounding box center [326, 183] width 653 height 367
click at [433, 219] on video "To view this video please enable JavaScript, and consider upgrading to a web br…" at bounding box center [326, 183] width 653 height 367
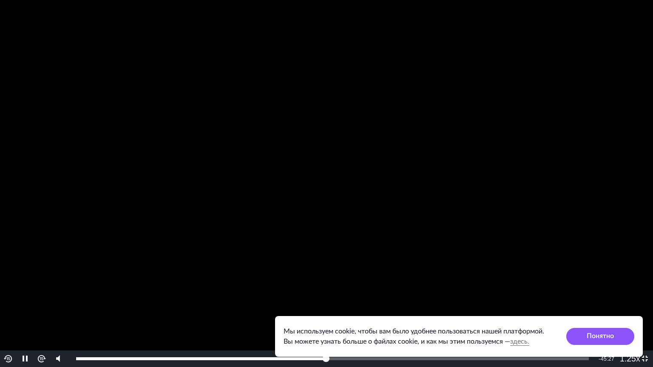
click at [459, 194] on video "To view this video please enable JavaScript, and consider upgrading to a web br…" at bounding box center [326, 183] width 653 height 367
click at [441, 167] on video "To view this video please enable JavaScript, and consider upgrading to a web br…" at bounding box center [326, 183] width 653 height 367
click at [597, 167] on video "To view this video please enable JavaScript, and consider upgrading to a web br…" at bounding box center [326, 183] width 653 height 367
click at [555, 228] on video "To view this video please enable JavaScript, and consider upgrading to a web br…" at bounding box center [326, 183] width 653 height 367
click at [632, 307] on span "1.5x" at bounding box center [630, 303] width 12 height 7
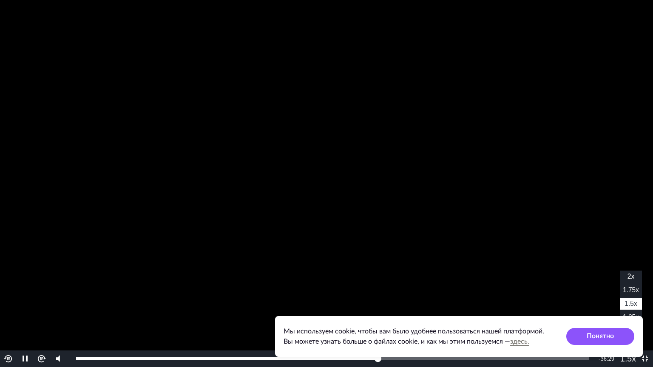
click at [632, 317] on span "1.25x" at bounding box center [630, 317] width 16 height 7
click at [507, 220] on video "To view this video please enable JavaScript, and consider upgrading to a web br…" at bounding box center [326, 183] width 653 height 367
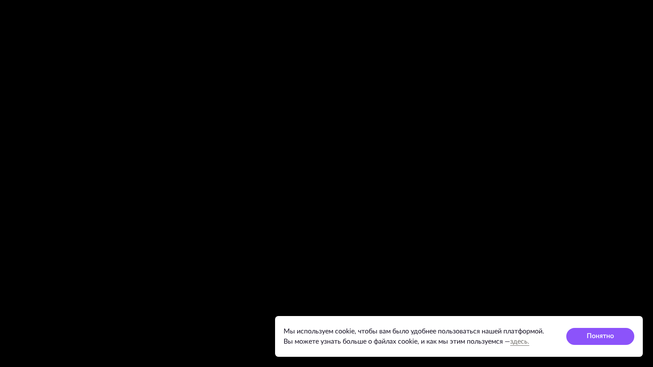
click at [389, 125] on video "To view this video please enable JavaScript, and consider upgrading to a web br…" at bounding box center [326, 183] width 653 height 367
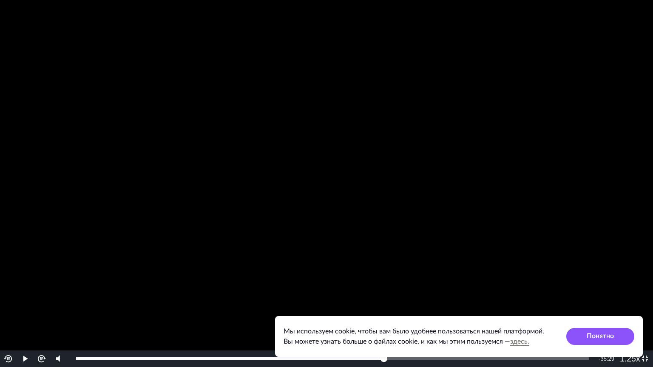
click at [481, 173] on video "To view this video please enable JavaScript, and consider upgrading to a web br…" at bounding box center [326, 183] width 653 height 367
